Goal: Find specific page/section: Find specific page/section

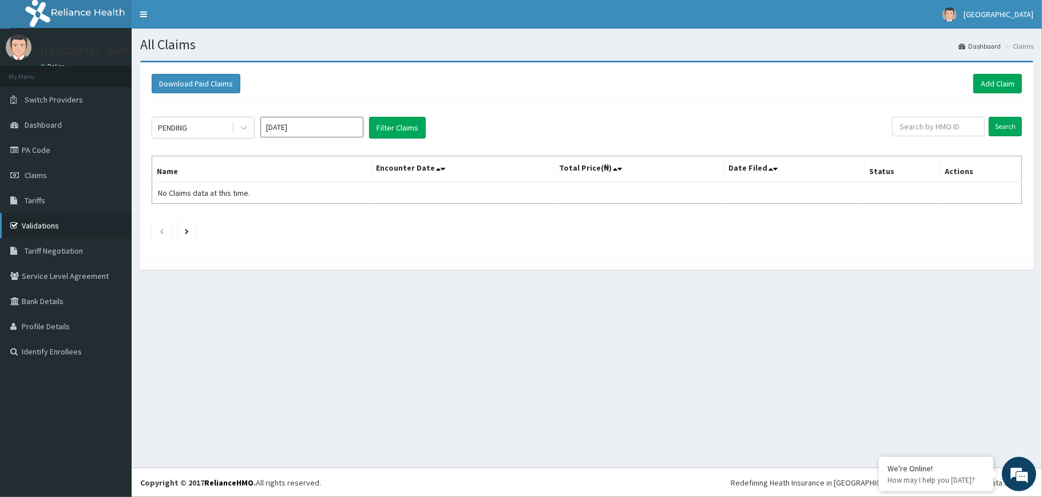
click at [69, 215] on link "Validations" at bounding box center [66, 225] width 132 height 25
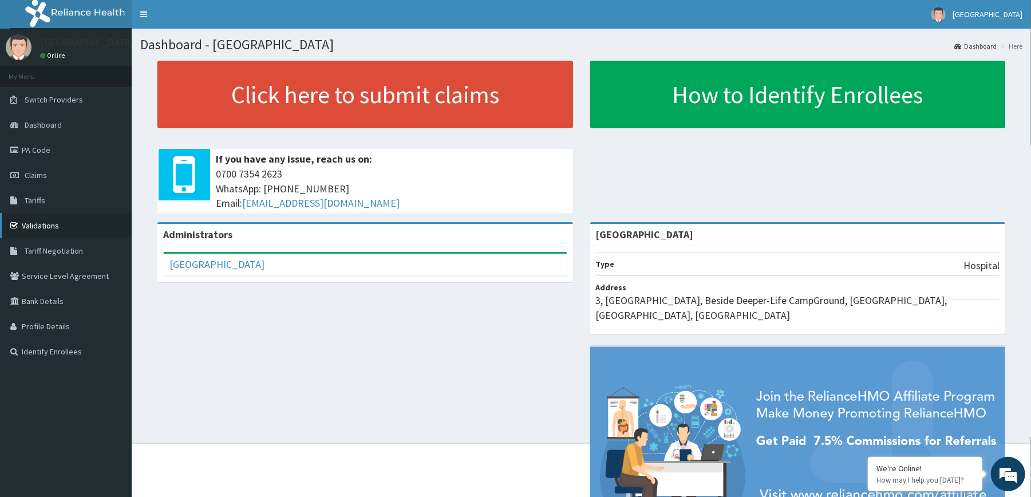
click at [21, 224] on icon at bounding box center [15, 225] width 11 height 8
